Goal: Task Accomplishment & Management: Use online tool/utility

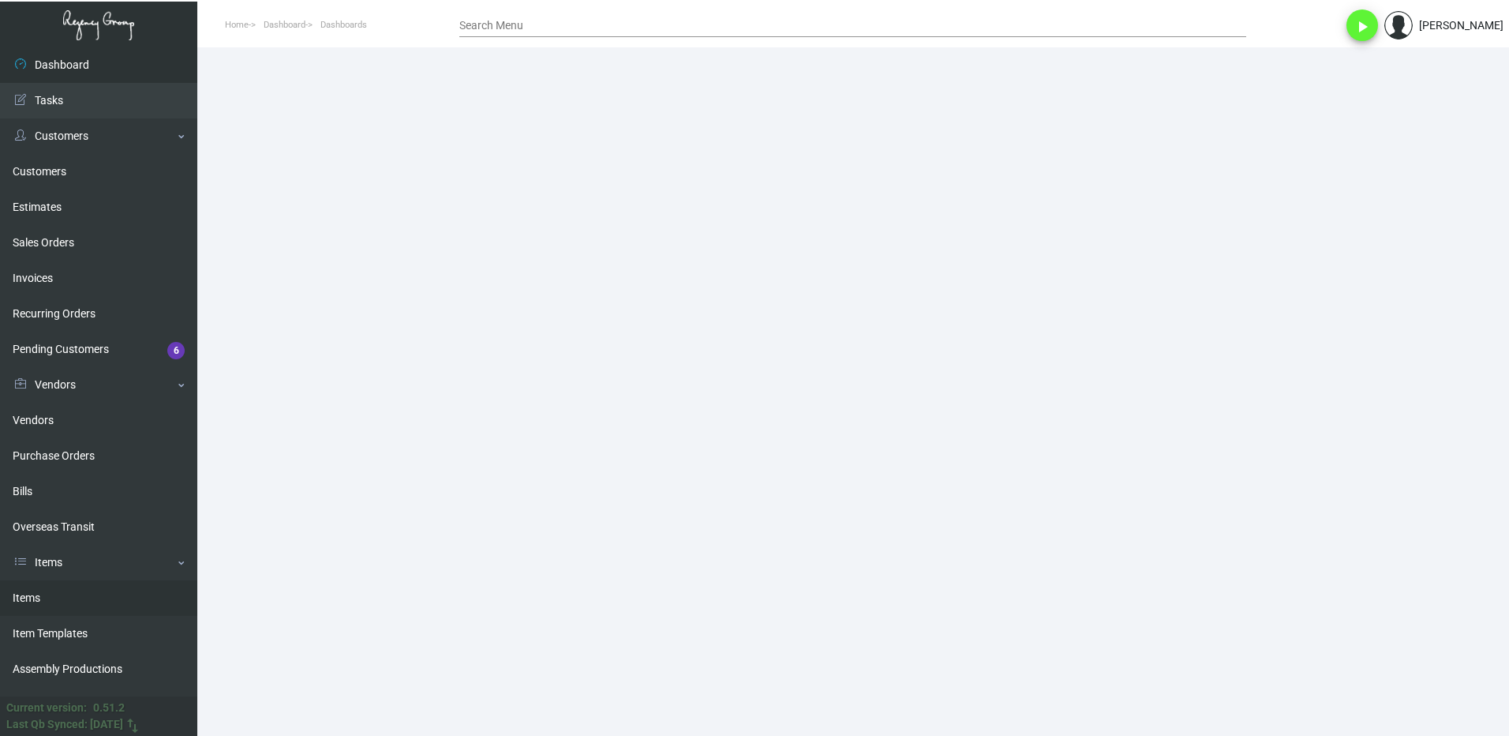
click at [31, 600] on link "Items" at bounding box center [98, 598] width 197 height 36
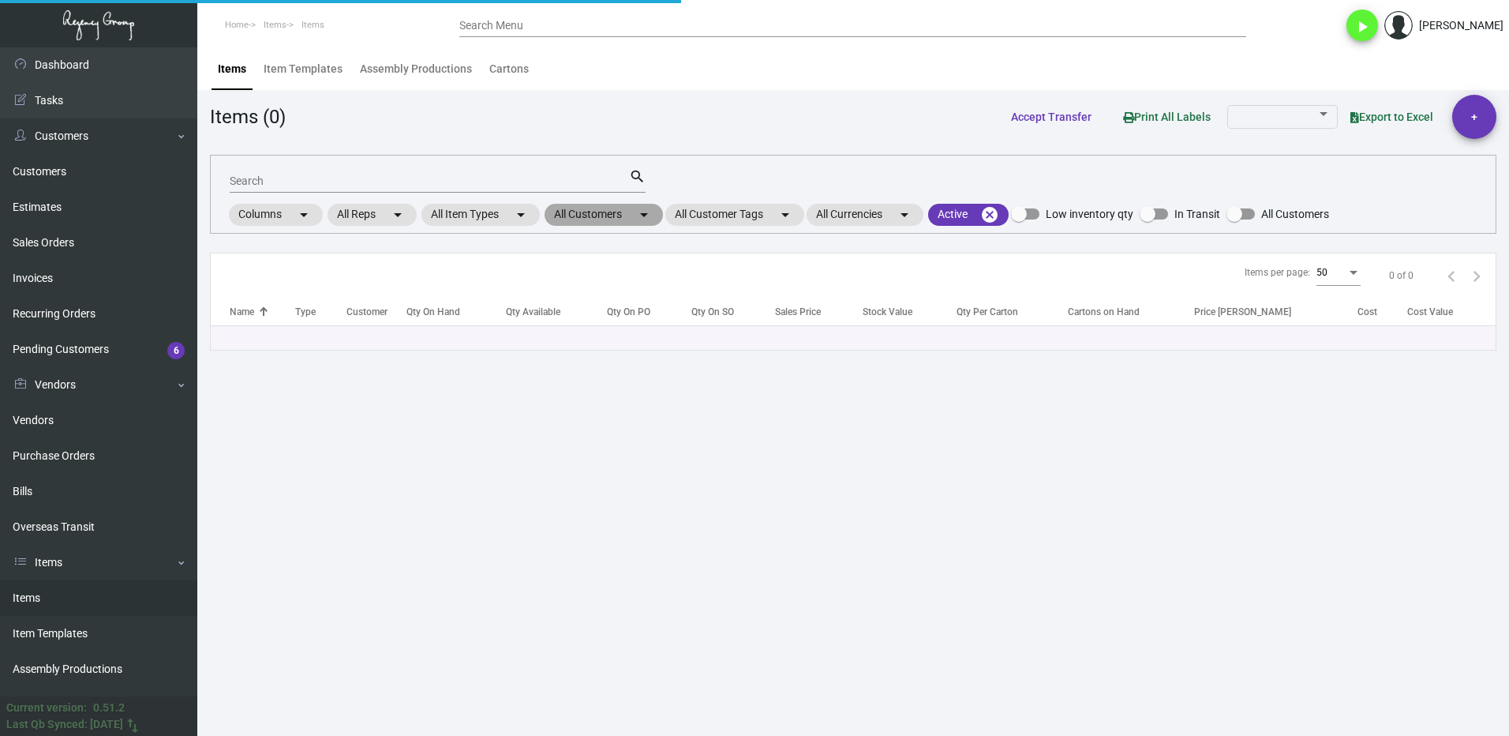
click at [585, 215] on mat-chip "All Customers arrow_drop_down" at bounding box center [604, 215] width 118 height 22
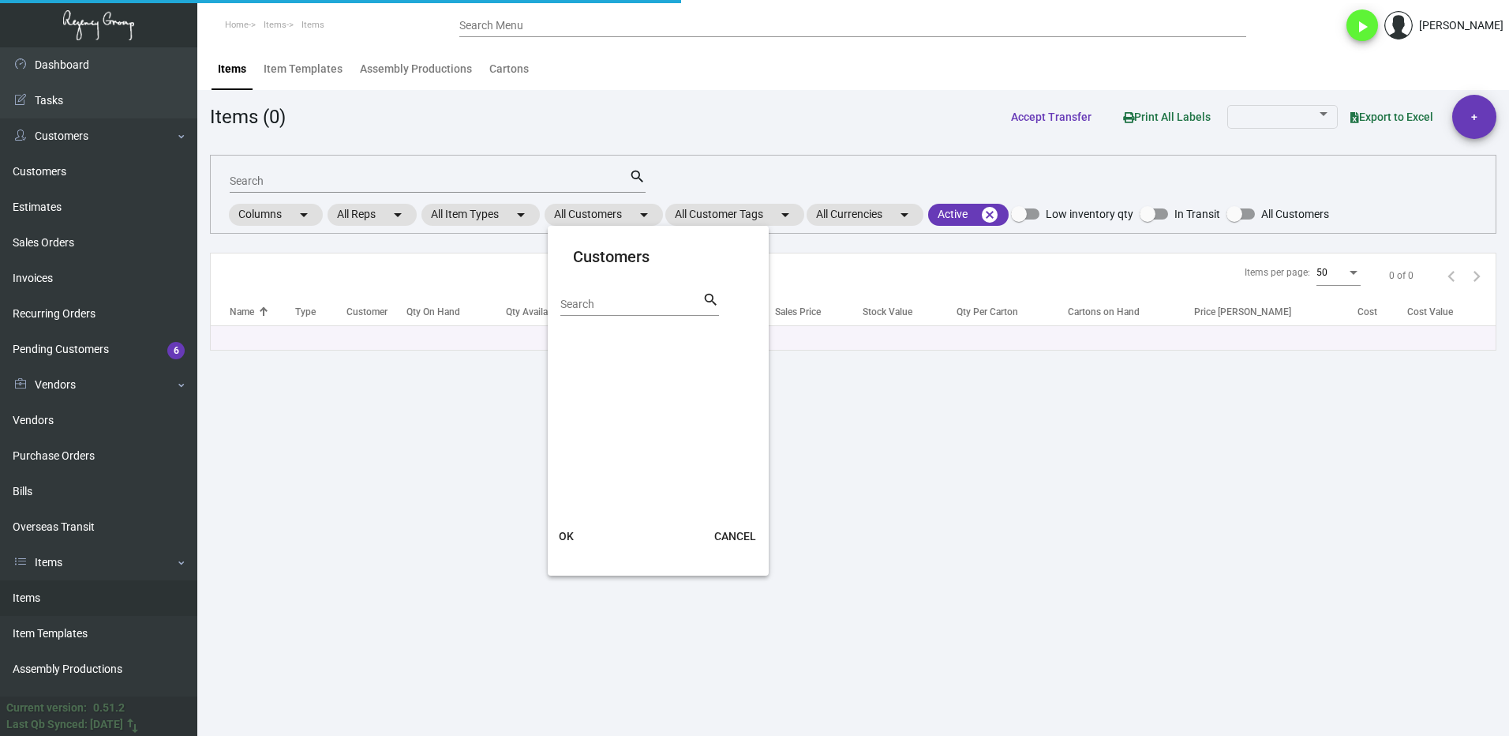
click at [611, 299] on input "Search" at bounding box center [631, 304] width 142 height 13
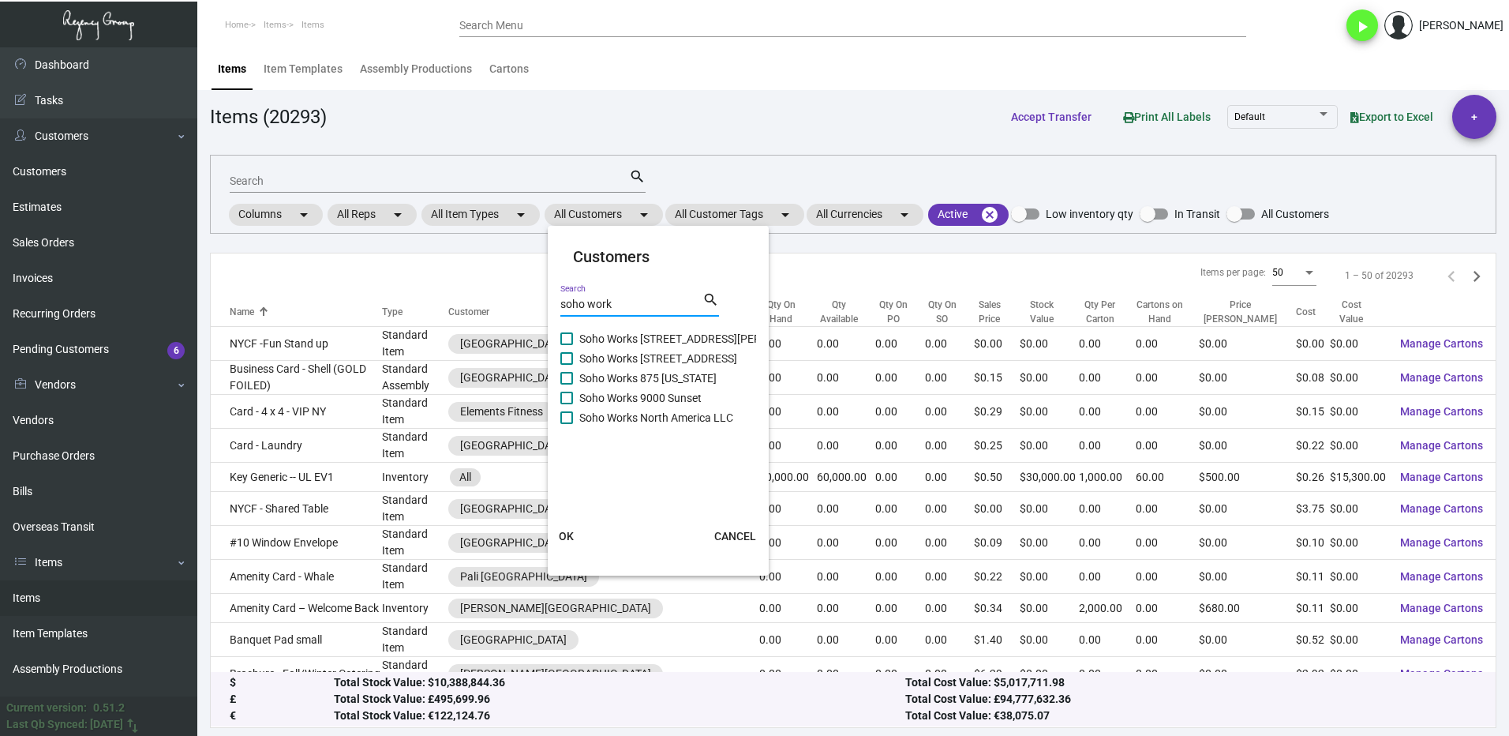
type input "soho work"
click at [572, 339] on span at bounding box center [566, 338] width 13 height 13
click at [567, 345] on input "Soho Works [STREET_ADDRESS][PERSON_NAME]" at bounding box center [566, 345] width 1 height 1
checkbox input "true"
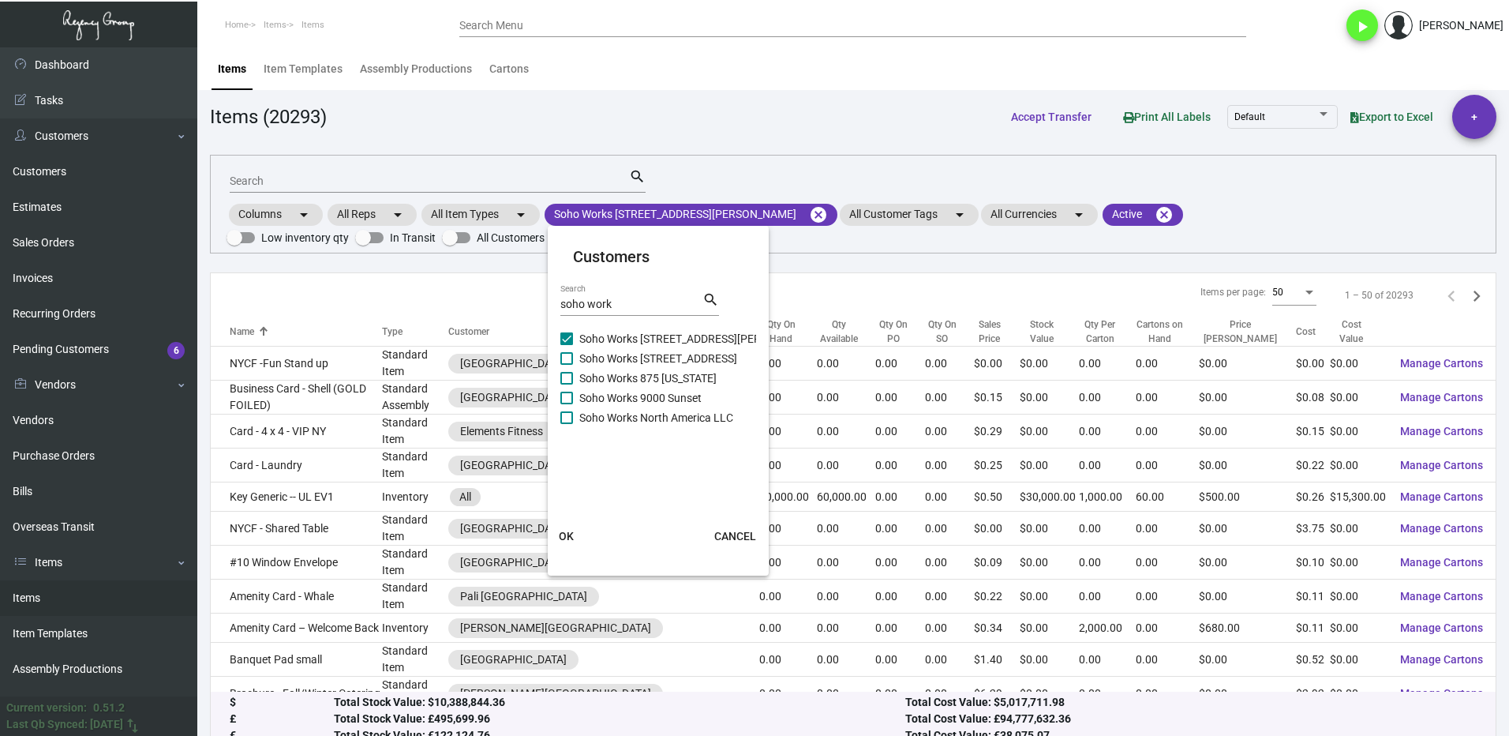
click at [575, 355] on label "Soho Works [STREET_ADDRESS]" at bounding box center [648, 358] width 177 height 19
click at [567, 365] on input "Soho Works [STREET_ADDRESS]" at bounding box center [566, 365] width 1 height 1
checkbox input "true"
click at [577, 380] on label "Soho Works 875 [US_STATE]" at bounding box center [638, 378] width 156 height 19
click at [567, 384] on input "Soho Works 875 [US_STATE]" at bounding box center [566, 384] width 1 height 1
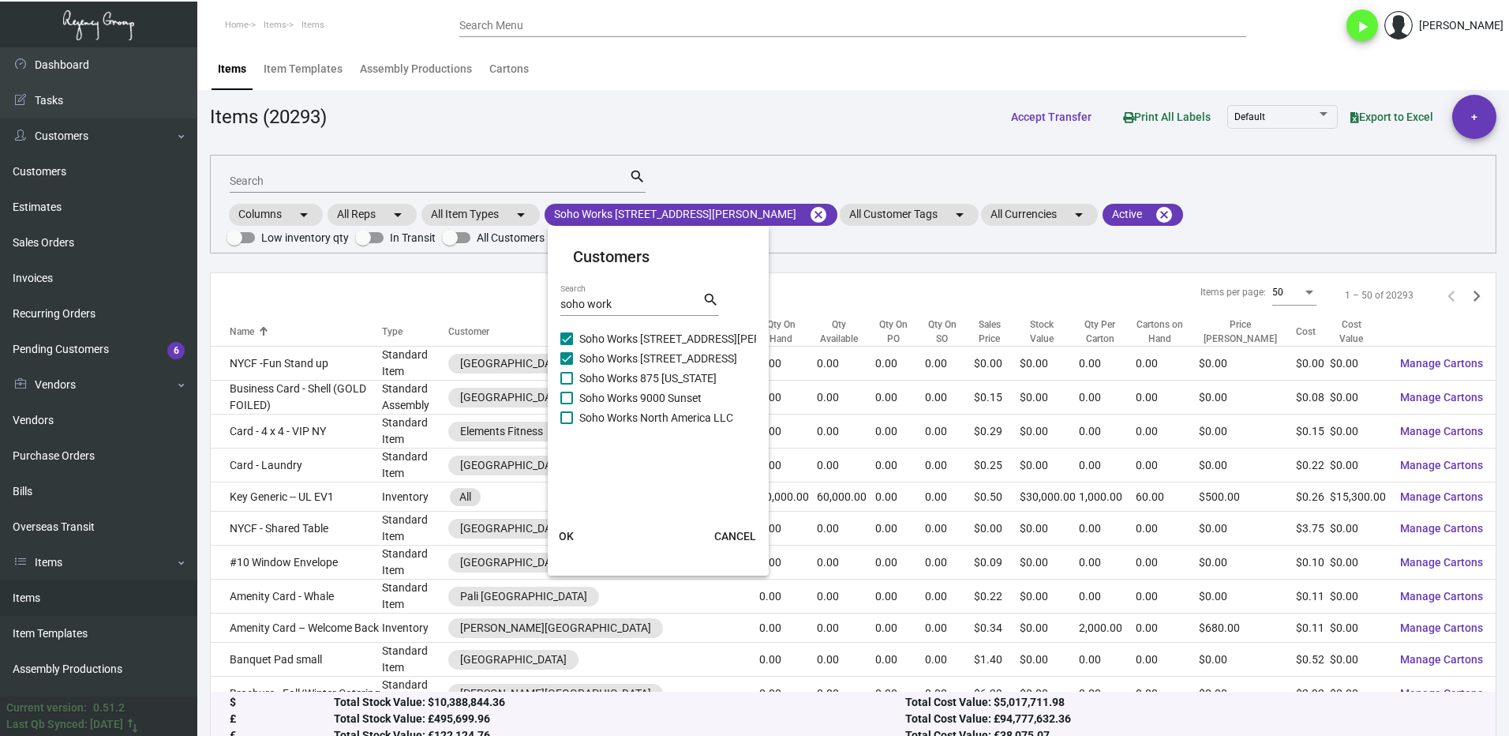
checkbox input "true"
click at [574, 394] on label "Soho Works 9000 Sunset" at bounding box center [630, 397] width 141 height 19
click at [567, 404] on input "Soho Works 9000 Sunset" at bounding box center [566, 404] width 1 height 1
checkbox input "true"
click at [570, 424] on label "Soho Works North America LLC" at bounding box center [646, 417] width 173 height 19
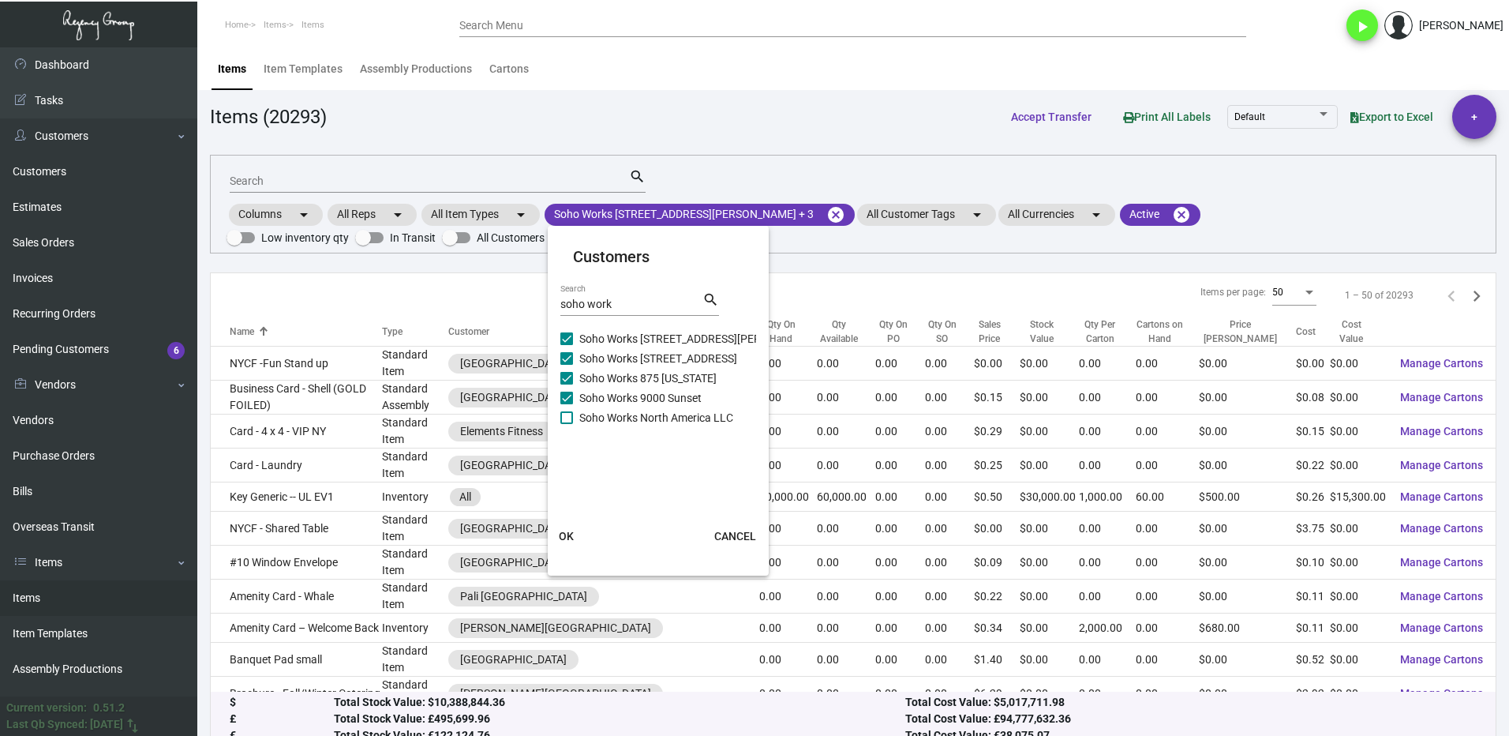
click at [567, 424] on input "Soho Works North America LLC" at bounding box center [566, 424] width 1 height 1
checkbox input "true"
click at [574, 531] on button "OK" at bounding box center [566, 536] width 51 height 28
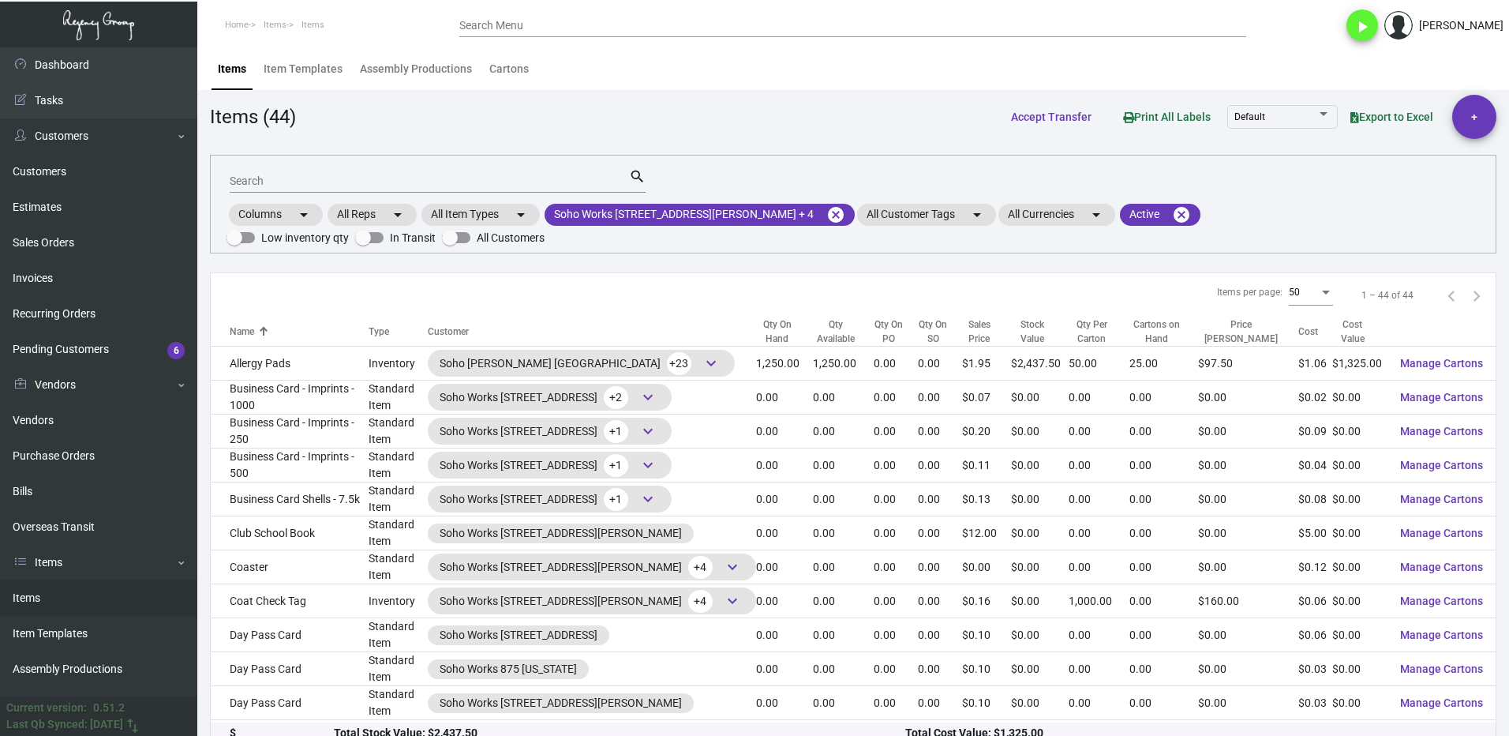
click at [278, 181] on input "Search" at bounding box center [429, 181] width 399 height 13
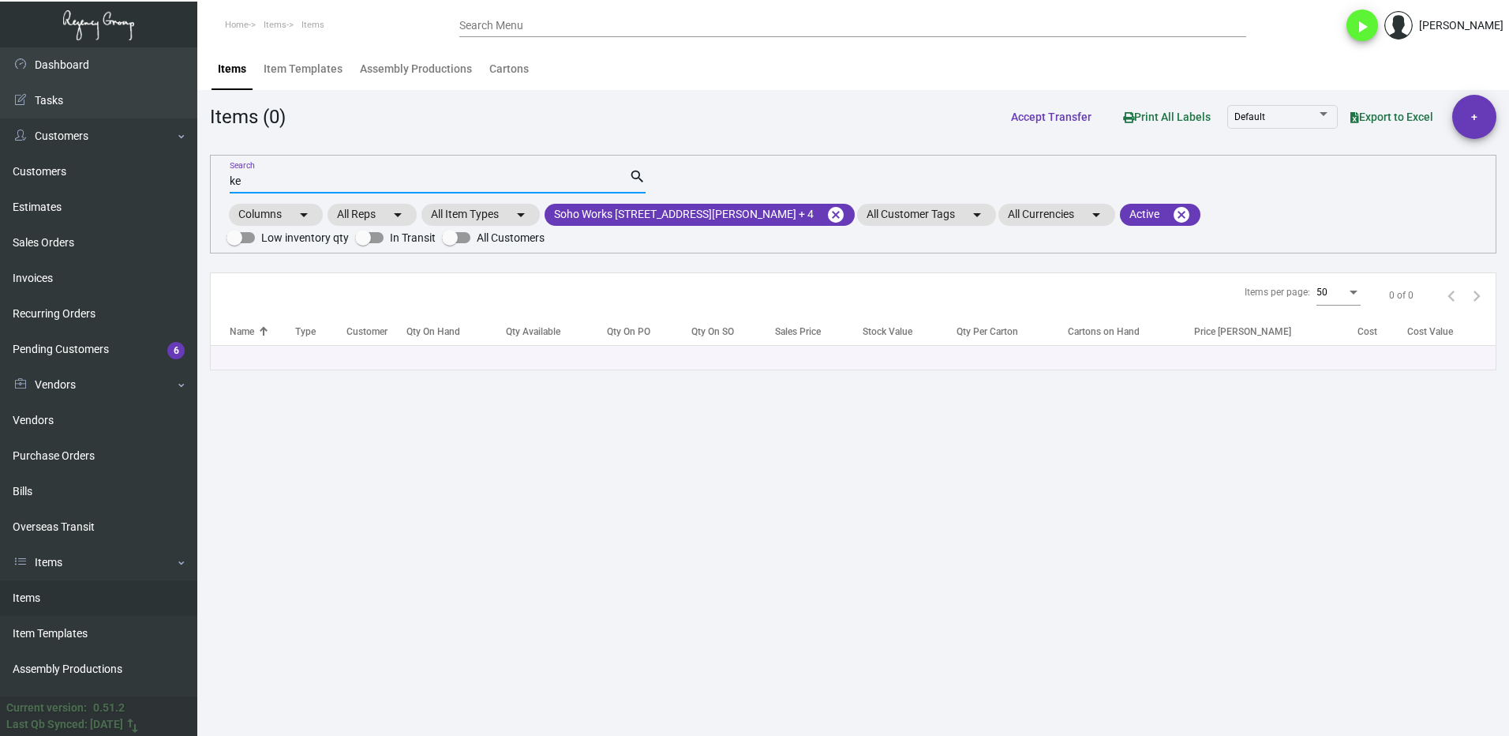
type input "k"
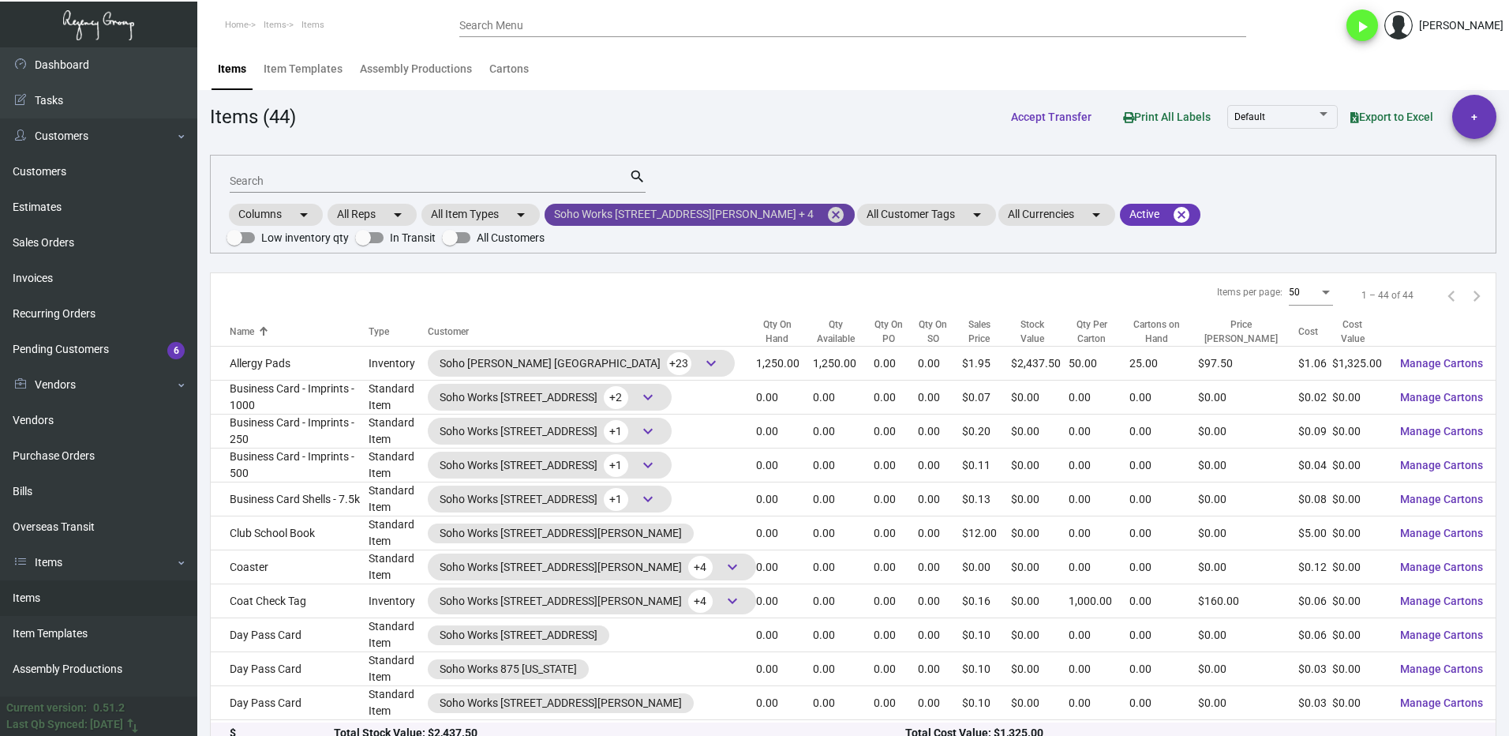
click at [826, 220] on mat-icon "cancel" at bounding box center [835, 214] width 19 height 19
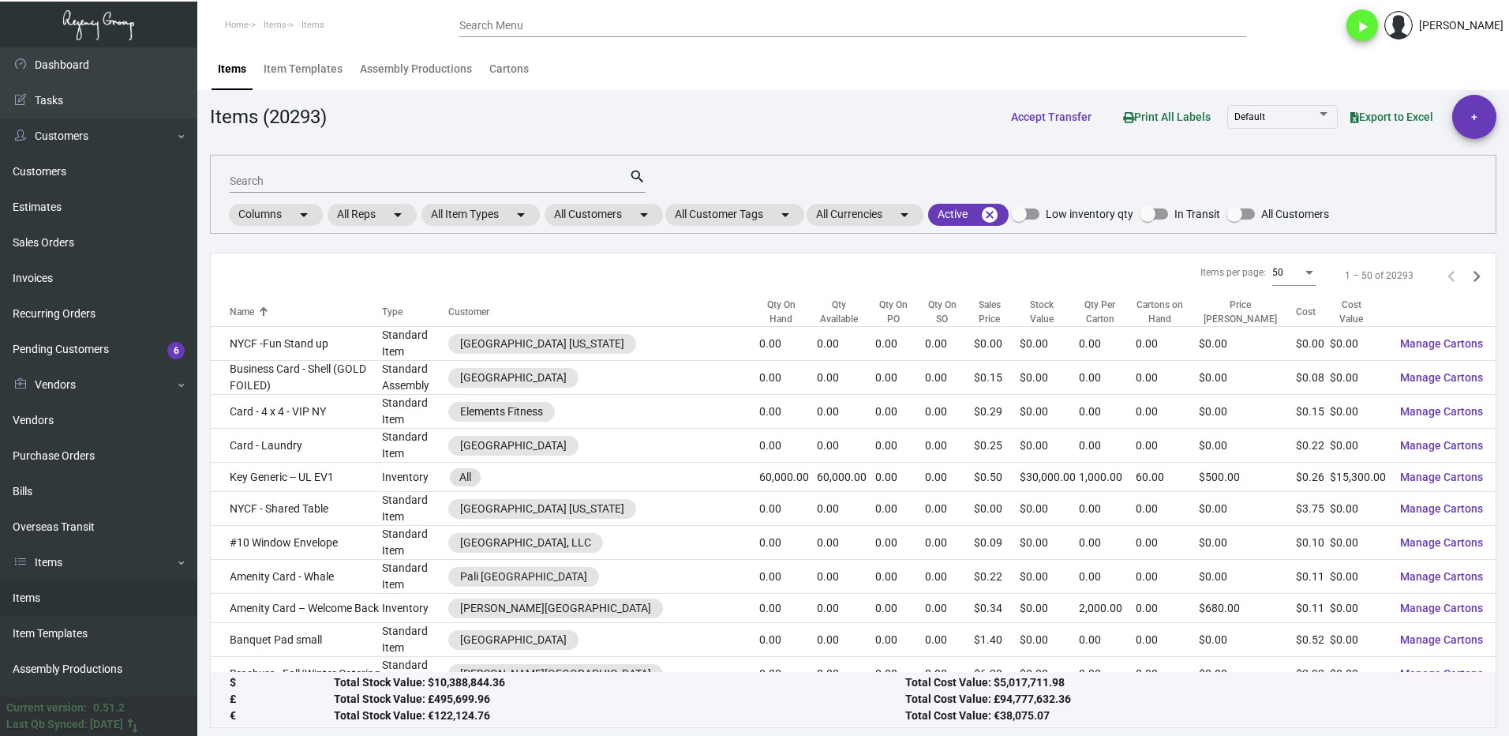
click at [289, 179] on input "Search" at bounding box center [429, 181] width 399 height 13
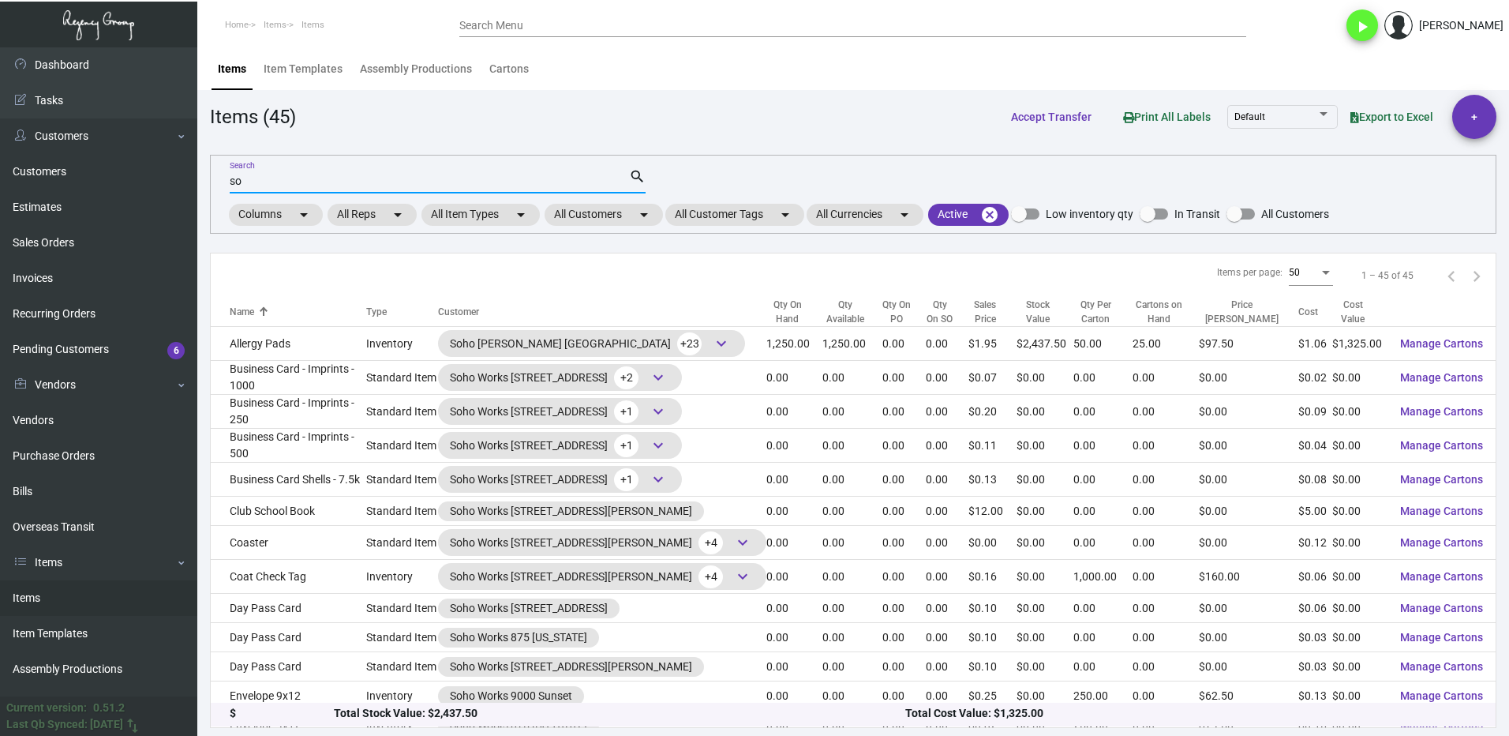
type input "s"
